Goal: Task Accomplishment & Management: Manage account settings

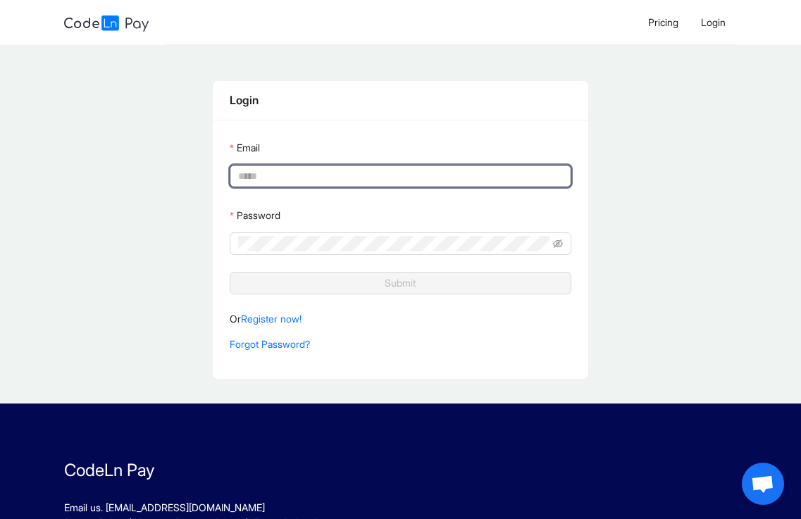
click at [279, 180] on input "Email" at bounding box center [398, 175] width 321 height 15
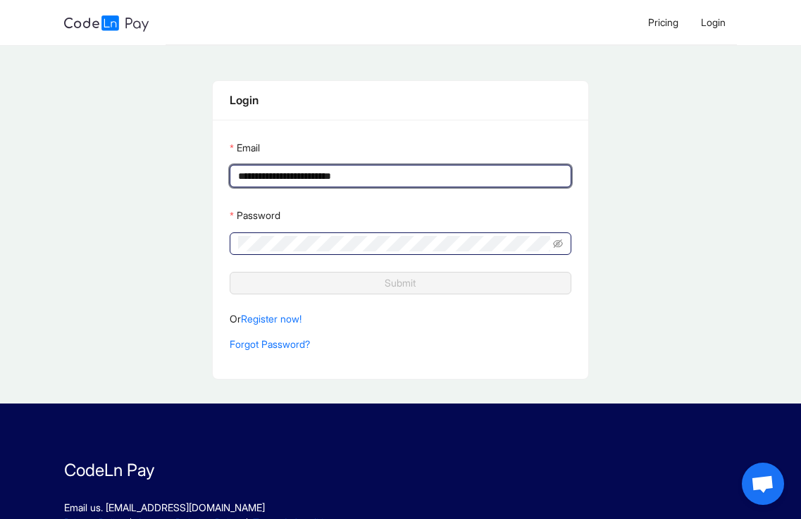
type input "**********"
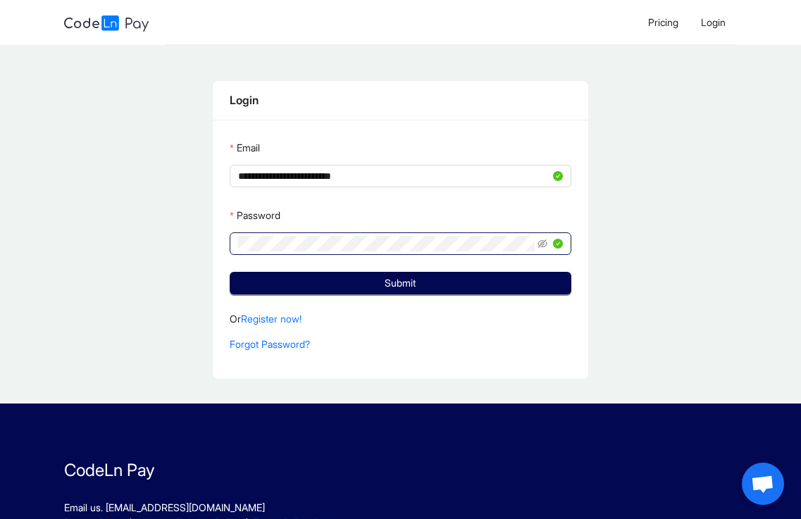
click at [537, 236] on span at bounding box center [549, 243] width 25 height 15
click at [544, 239] on icon "eye-invisible" at bounding box center [542, 243] width 10 height 8
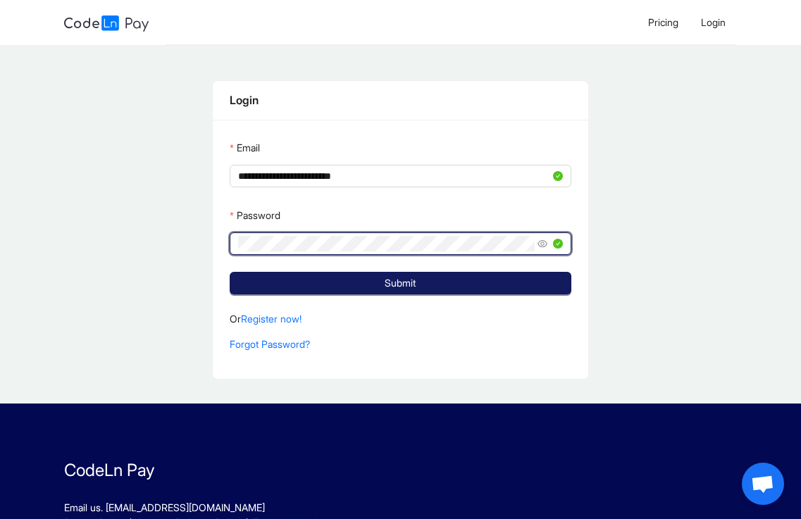
click at [413, 290] on button "Submit" at bounding box center [400, 283] width 341 height 23
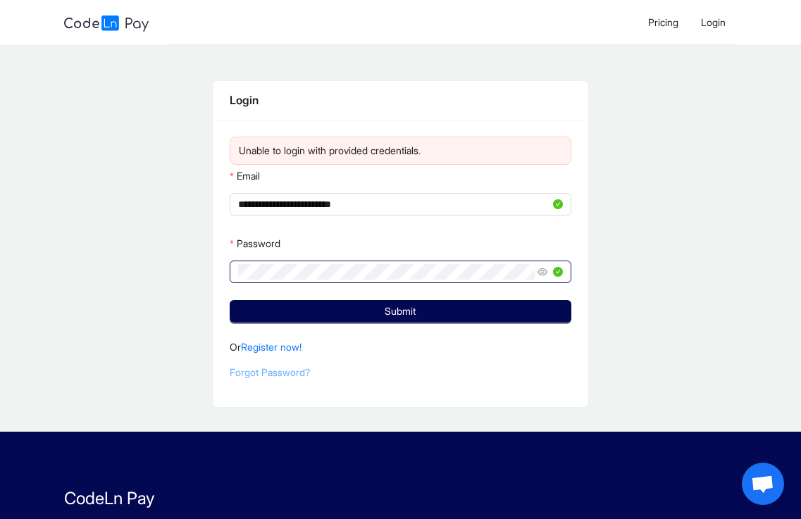
click at [275, 366] on link "Forgot Password?" at bounding box center [270, 372] width 80 height 12
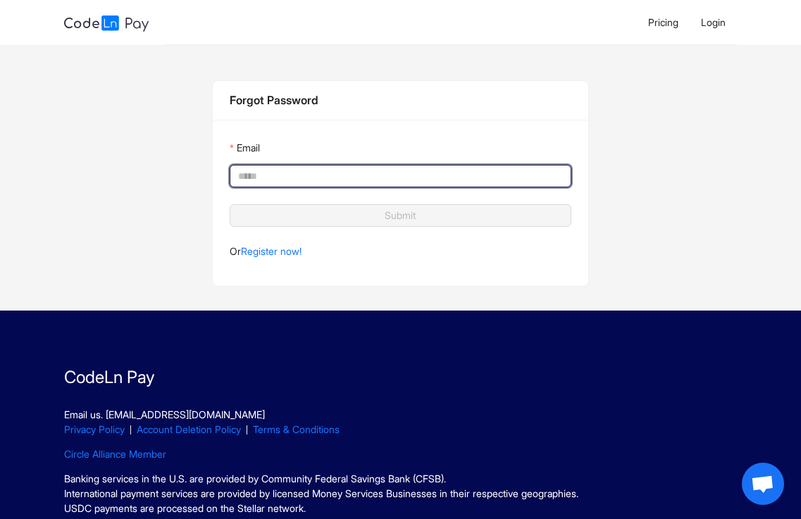
click at [387, 173] on Password_email "Email" at bounding box center [398, 175] width 321 height 15
type Password_email "**********"
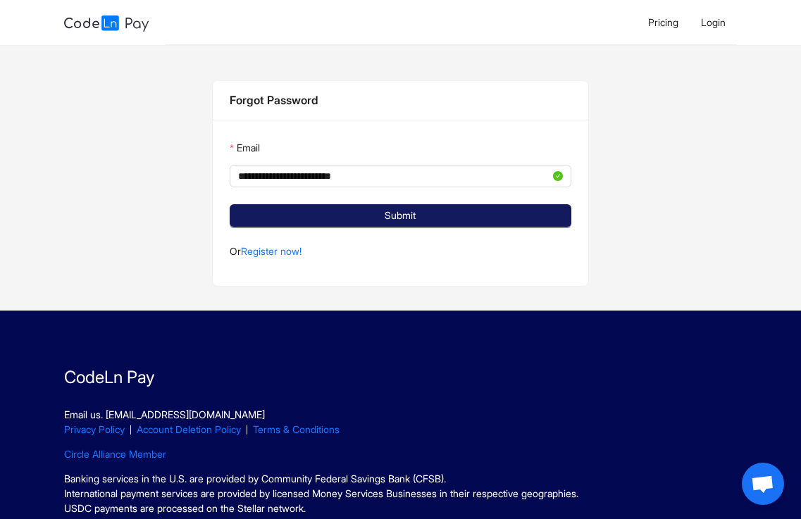
click at [406, 208] on span "Submit" at bounding box center [399, 215] width 31 height 15
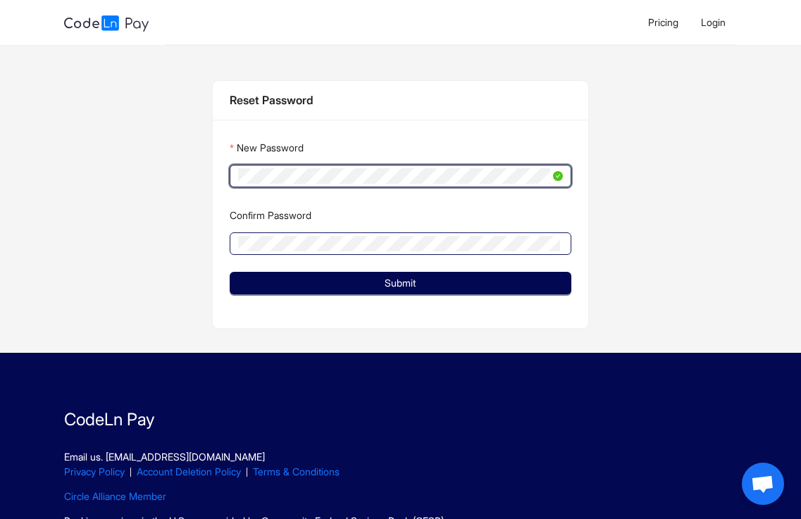
click at [415, 232] on span at bounding box center [400, 243] width 341 height 23
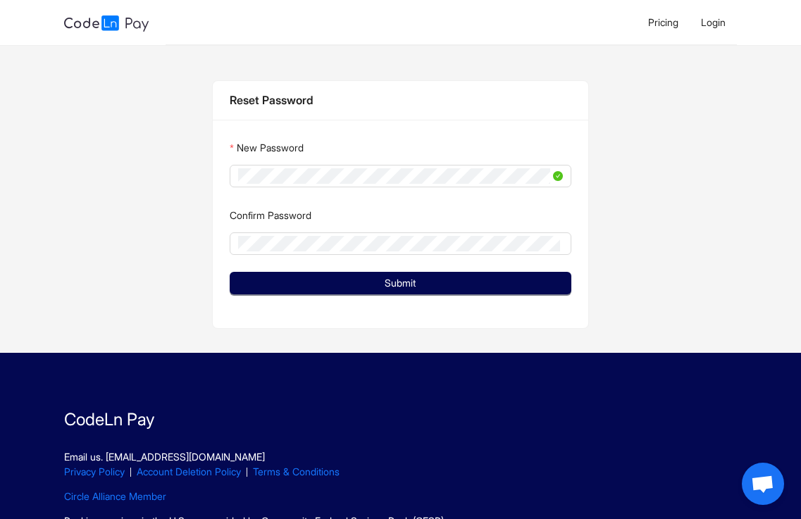
click at [424, 227] on div "Confirm Password" at bounding box center [400, 218] width 341 height 28
click at [561, 173] on span at bounding box center [558, 175] width 10 height 15
click at [270, 227] on div "Confirm Password" at bounding box center [400, 218] width 341 height 28
drag, startPoint x: 373, startPoint y: 159, endPoint x: 634, endPoint y: 200, distance: 264.4
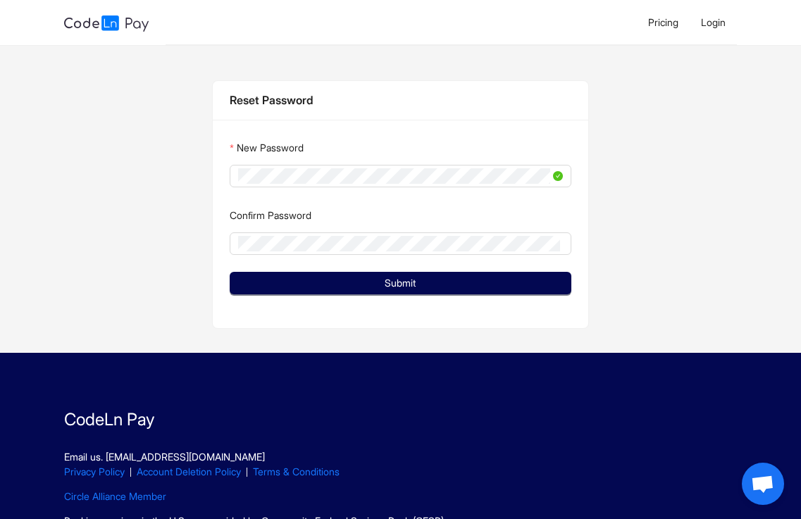
click at [634, 200] on div "Reset Password New Password Confirm Password Submit" at bounding box center [400, 204] width 801 height 296
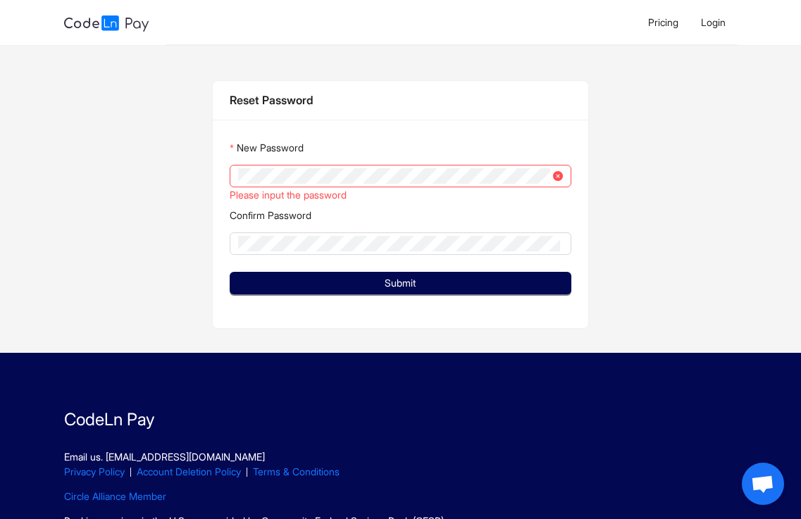
click at [121, 267] on div "Reset Password New Password Please input the password Confirm Password Submit" at bounding box center [400, 204] width 801 height 296
click at [319, 165] on span at bounding box center [400, 176] width 341 height 23
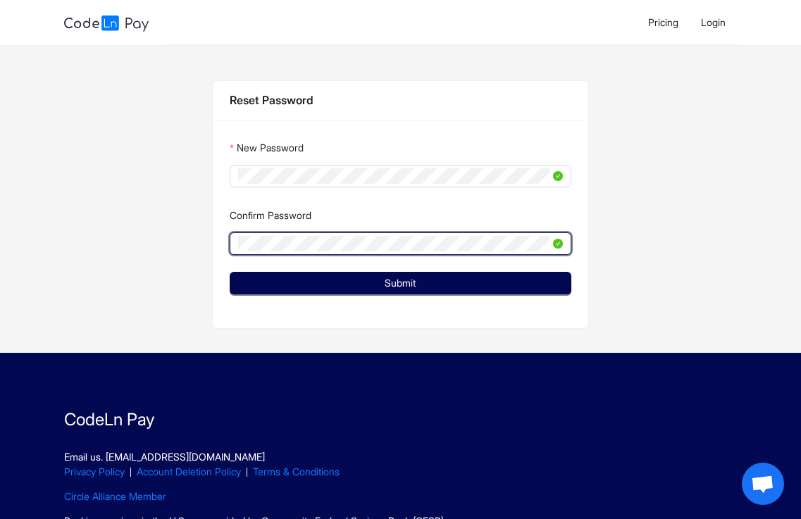
click at [230, 272] on button "Submit" at bounding box center [400, 283] width 341 height 23
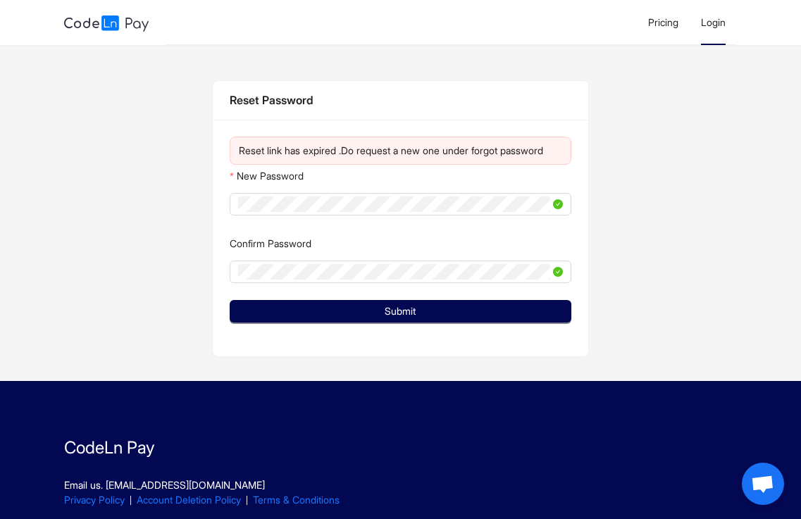
click at [720, 25] on span "Login" at bounding box center [713, 22] width 25 height 12
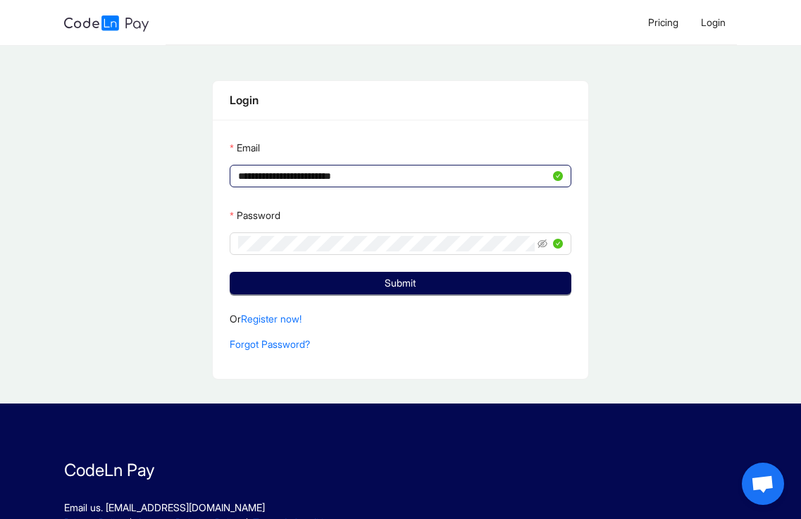
click at [441, 168] on input "**********" at bounding box center [393, 175] width 311 height 15
type input "**********"
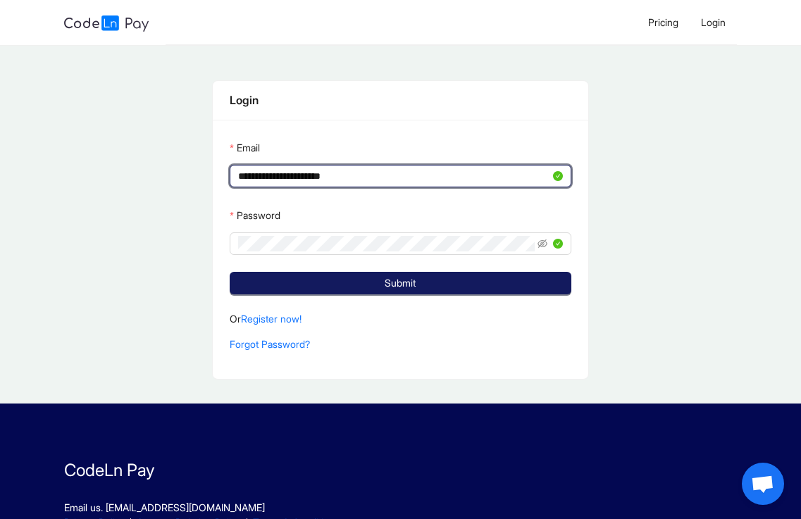
click at [437, 277] on button "Submit" at bounding box center [400, 283] width 341 height 23
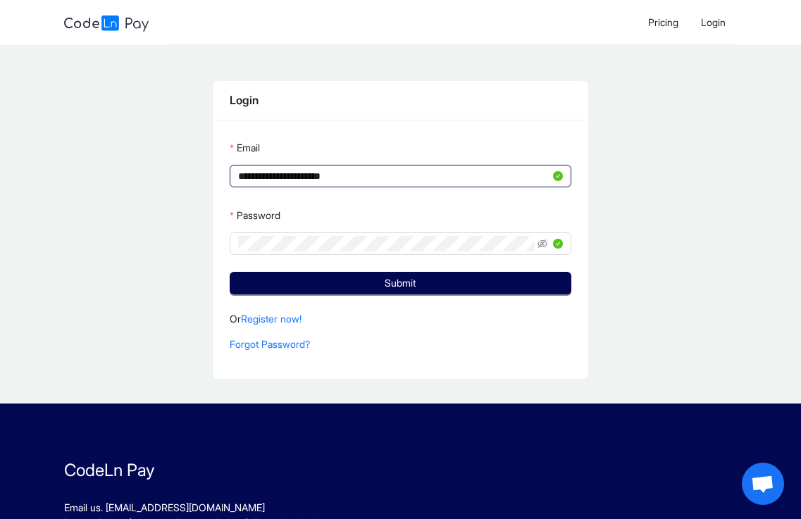
click at [410, 168] on input "**********" at bounding box center [393, 175] width 311 height 15
type input "**********"
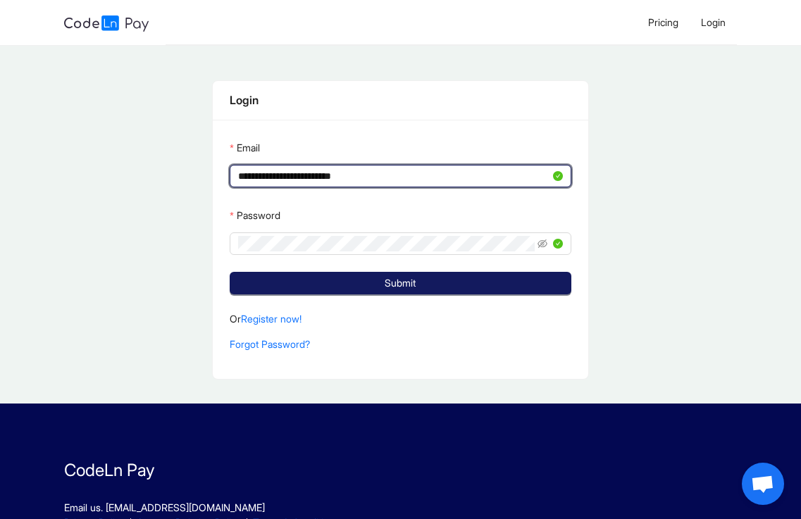
click at [446, 282] on button "Submit" at bounding box center [400, 283] width 341 height 23
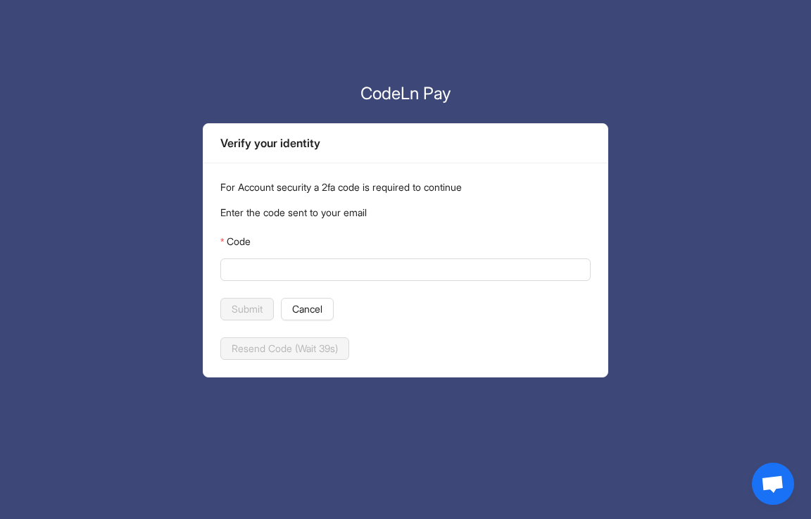
click at [302, 246] on div "Code" at bounding box center [405, 244] width 370 height 28
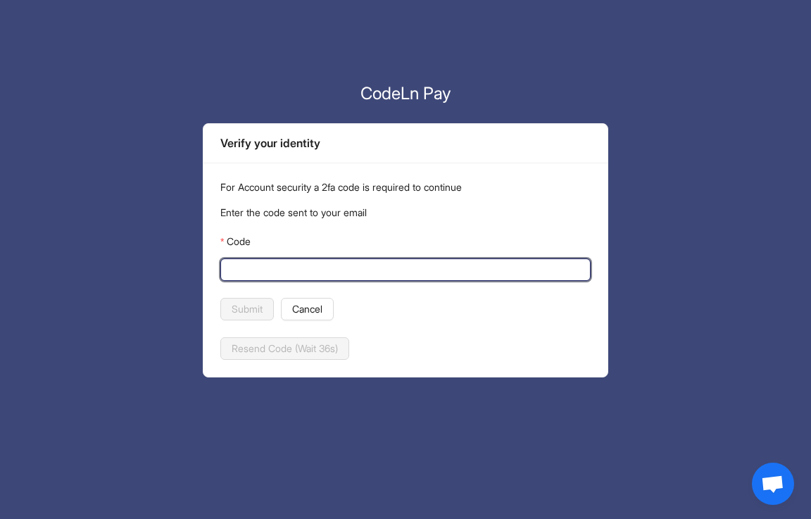
drag, startPoint x: 305, startPoint y: 248, endPoint x: 267, endPoint y: 251, distance: 38.2
click at [267, 262] on input "Code" at bounding box center [404, 269] width 351 height 15
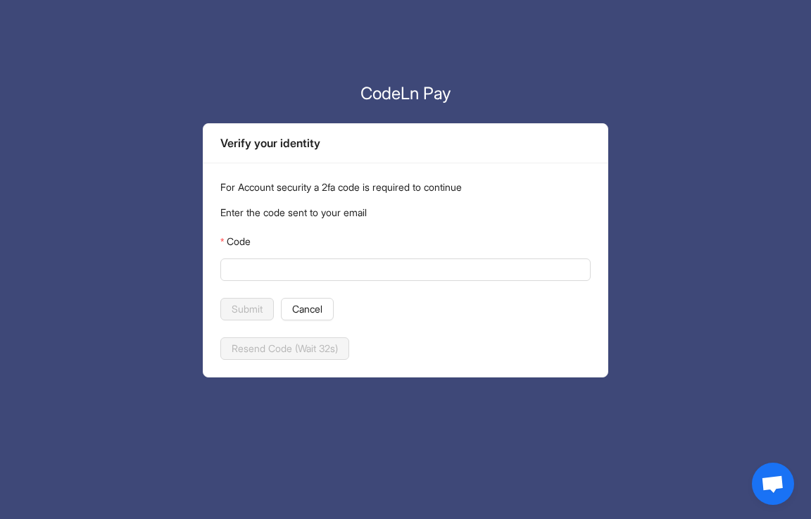
drag, startPoint x: 280, startPoint y: 253, endPoint x: 244, endPoint y: 246, distance: 35.9
click at [244, 246] on div "Code" at bounding box center [405, 244] width 370 height 28
click at [311, 262] on input "Code" at bounding box center [404, 269] width 351 height 15
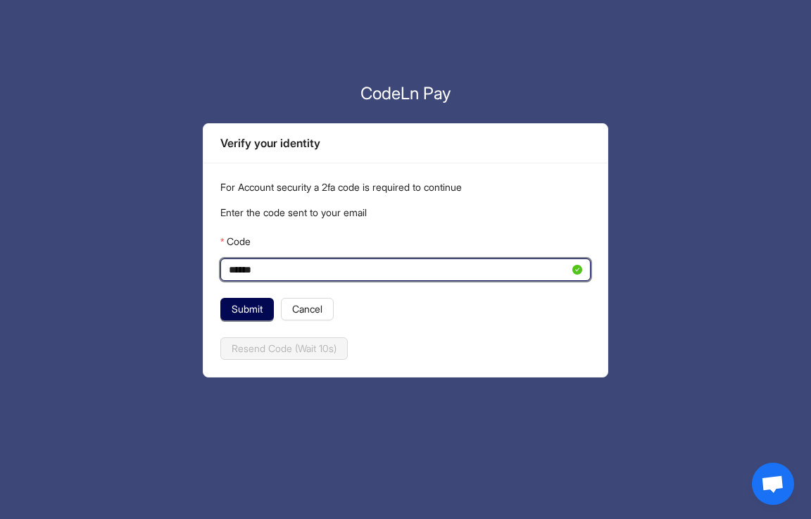
type input "******"
click at [220, 298] on button "Submit" at bounding box center [247, 309] width 54 height 23
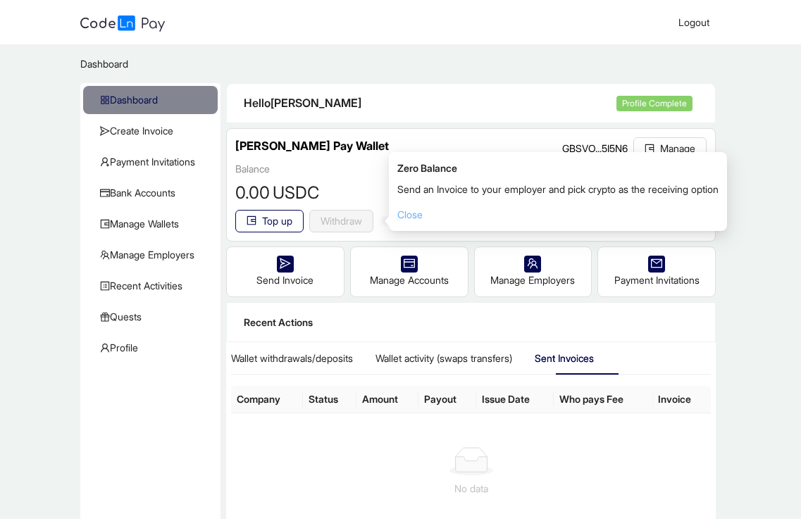
click at [403, 217] on link "Close" at bounding box center [409, 214] width 25 height 12
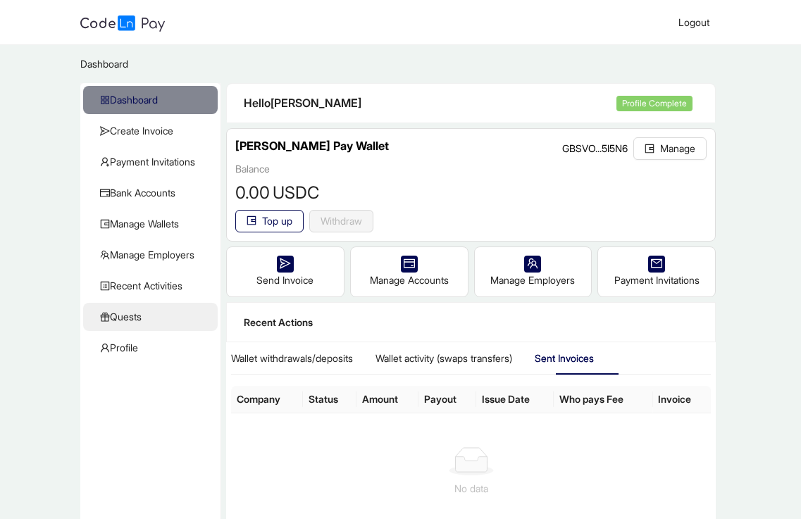
click at [123, 308] on span "Quests" at bounding box center [153, 317] width 106 height 28
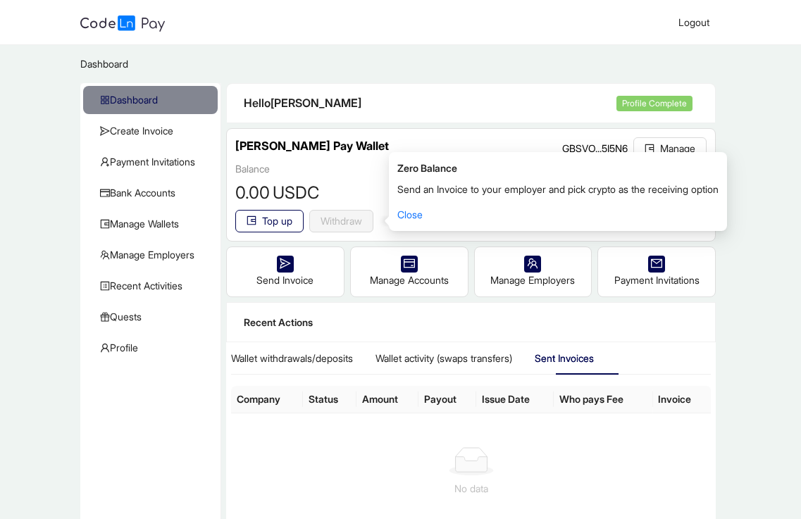
click at [418, 406] on th "Payout" at bounding box center [446, 399] width 57 height 27
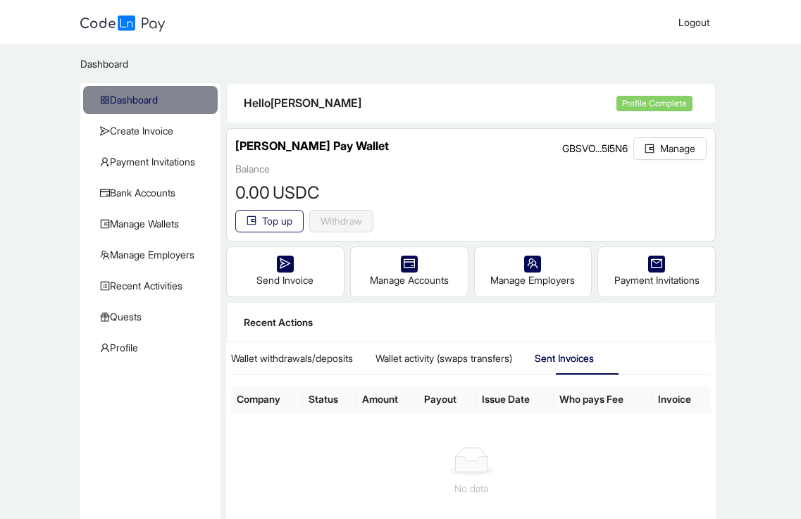
click at [268, 215] on span "Top up" at bounding box center [277, 220] width 30 height 15
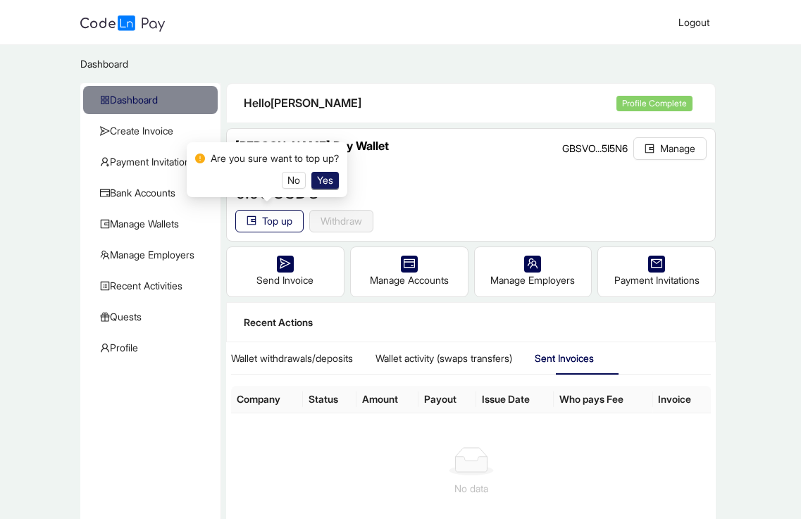
click at [322, 181] on span "Yes" at bounding box center [325, 180] width 16 height 15
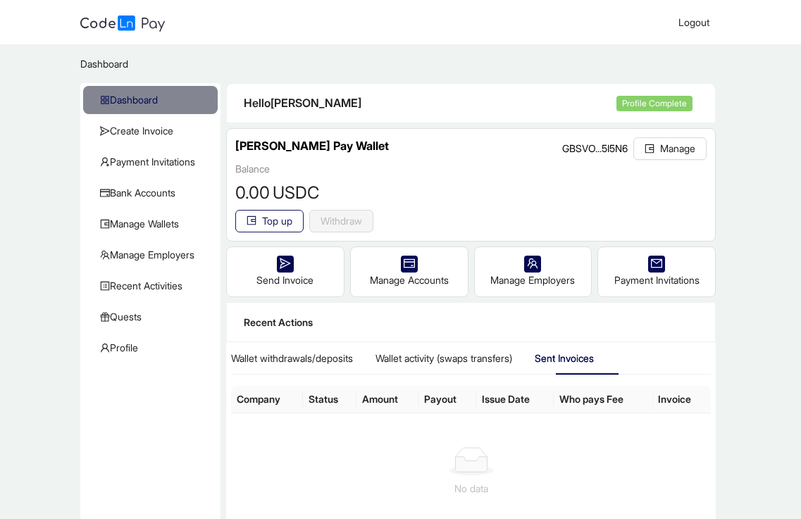
click at [270, 211] on button "Top up" at bounding box center [269, 221] width 68 height 23
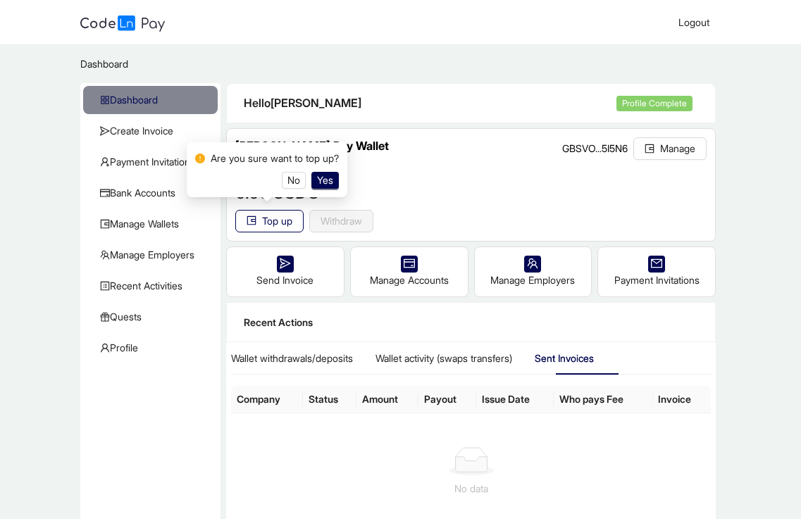
click at [326, 168] on div "Are you sure want to top up? No Yes" at bounding box center [267, 170] width 144 height 38
click at [327, 170] on div "Are you sure want to top up? No Yes" at bounding box center [267, 170] width 144 height 38
click at [329, 175] on span "Yes" at bounding box center [325, 180] width 16 height 15
